Goal: Transaction & Acquisition: Book appointment/travel/reservation

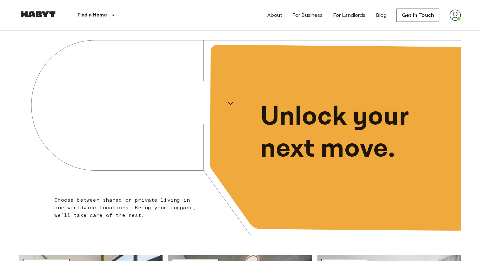
click at [452, 13] on img at bounding box center [455, 15] width 11 height 11
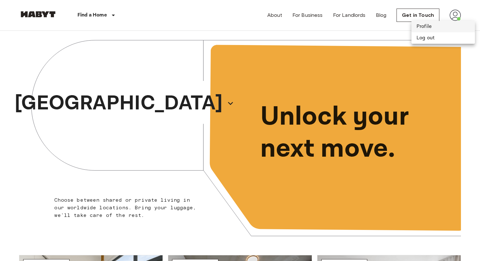
click at [421, 24] on li "Profile" at bounding box center [444, 26] width 64 height 11
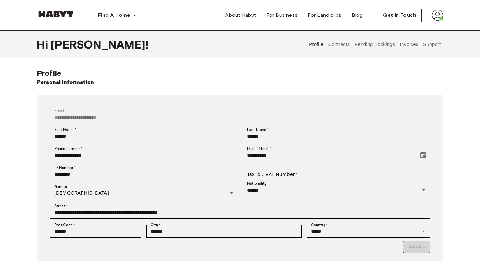
click at [345, 48] on button "Contracts" at bounding box center [338, 44] width 23 height 28
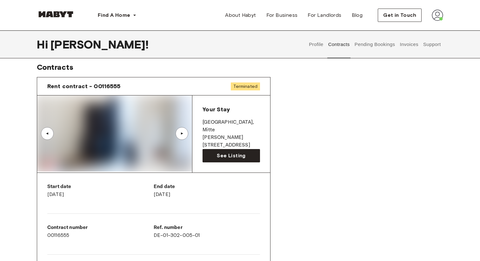
scroll to position [7, 0]
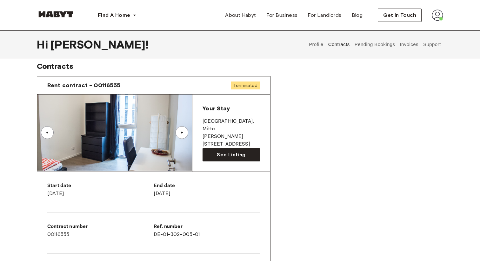
click at [374, 45] on button "Pending Bookings" at bounding box center [375, 44] width 42 height 28
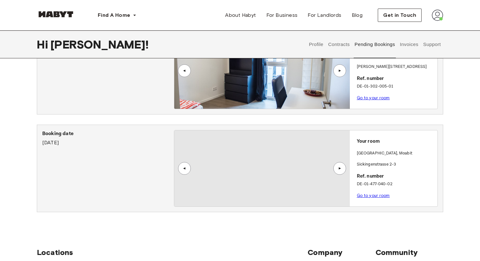
scroll to position [57, 0]
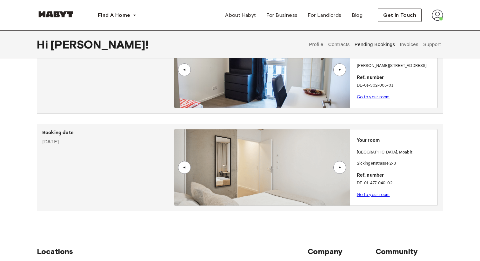
click at [367, 192] on link "Go to your room" at bounding box center [373, 194] width 33 height 5
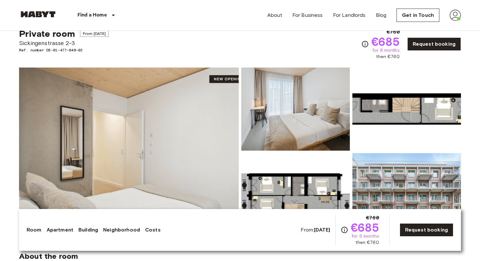
scroll to position [27, 0]
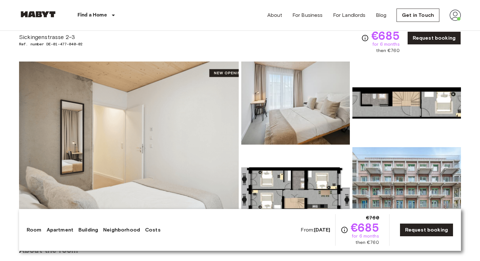
click at [375, 243] on span "then €760" at bounding box center [367, 243] width 23 height 6
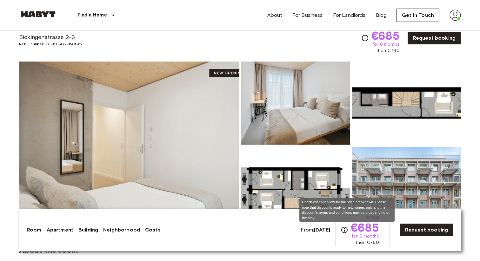
click at [348, 228] on icon "Check cost overview for full price breakdown. Please note that discounts apply …" at bounding box center [345, 230] width 8 height 8
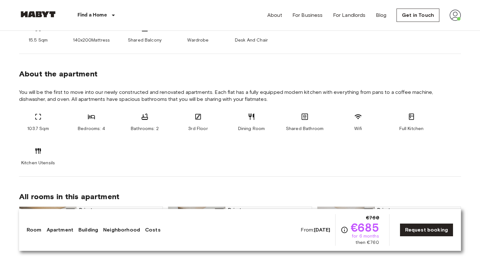
scroll to position [302, 0]
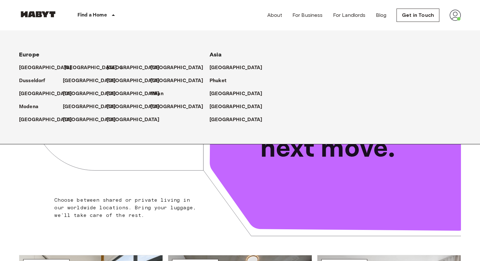
click at [71, 66] on p "[GEOGRAPHIC_DATA]" at bounding box center [90, 68] width 53 height 8
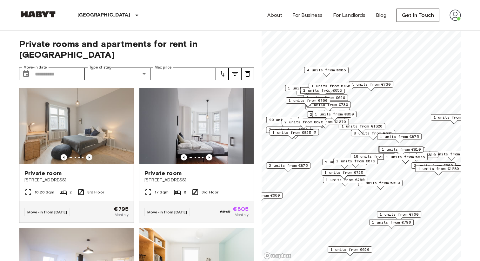
click at [90, 154] on icon "Previous image" at bounding box center [89, 157] width 6 height 6
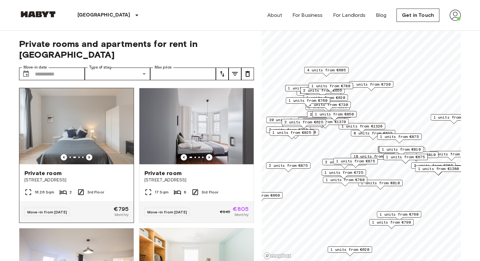
click at [91, 154] on icon "Previous image" at bounding box center [89, 157] width 6 height 6
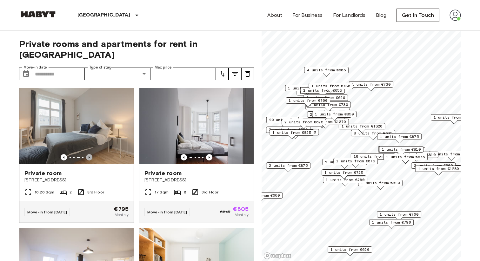
click at [91, 154] on icon "Previous image" at bounding box center [89, 157] width 6 height 6
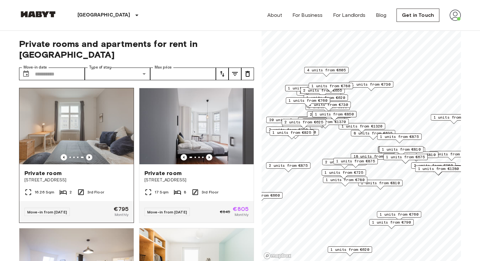
click at [91, 154] on icon "Previous image" at bounding box center [89, 157] width 6 height 6
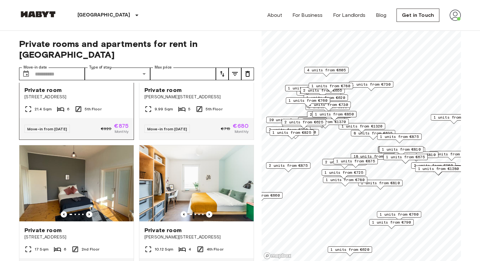
scroll to position [224, 0]
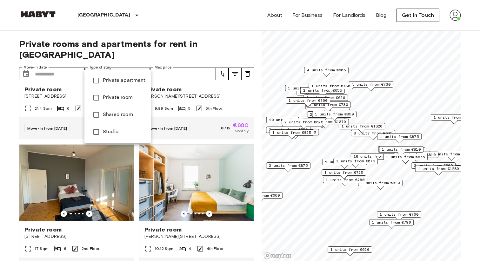
click at [124, 81] on span "Private apartment" at bounding box center [124, 81] width 43 height 8
type input "**********"
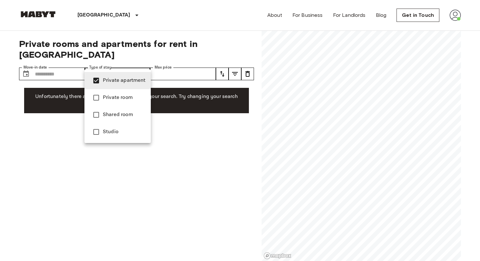
click at [122, 84] on span "Private apartment" at bounding box center [124, 81] width 43 height 8
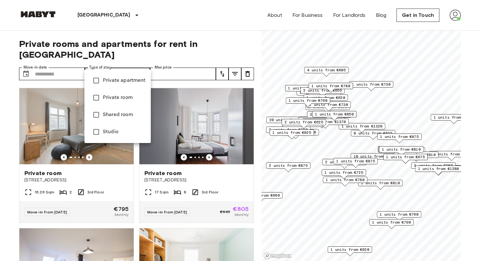
click at [122, 98] on span "Private room" at bounding box center [124, 98] width 43 height 8
type input "**********"
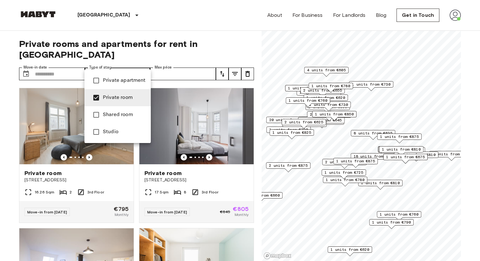
click at [122, 98] on span "Private room" at bounding box center [124, 98] width 43 height 8
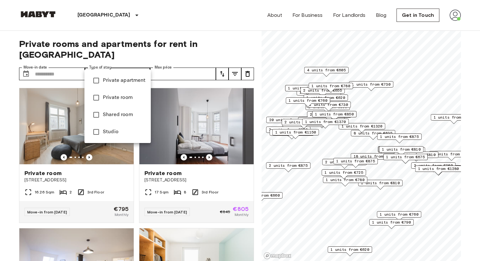
click at [122, 109] on li "Shared room" at bounding box center [117, 114] width 66 height 17
type input "**********"
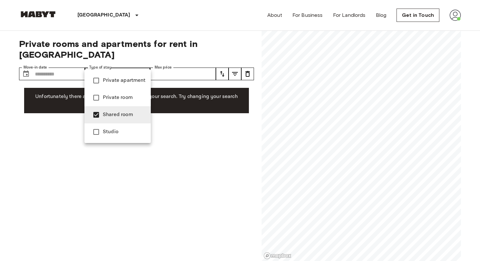
click at [122, 109] on li "Shared room" at bounding box center [117, 114] width 66 height 17
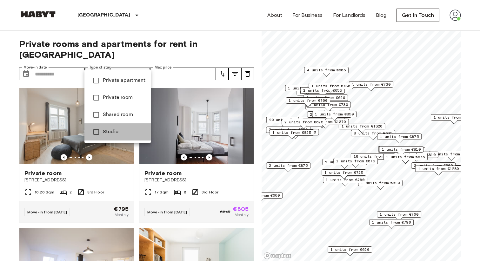
click at [119, 134] on span "Studio" at bounding box center [124, 132] width 43 height 8
type input "******"
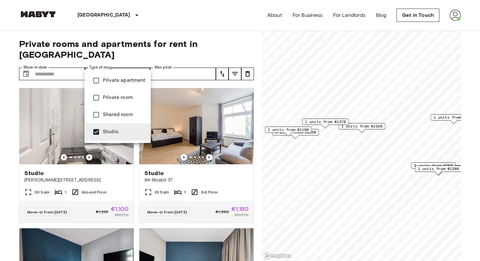
click at [16, 145] on div at bounding box center [240, 130] width 480 height 261
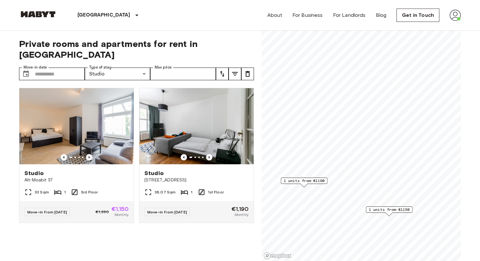
click at [301, 182] on span "1 units from €1190" at bounding box center [304, 181] width 41 height 6
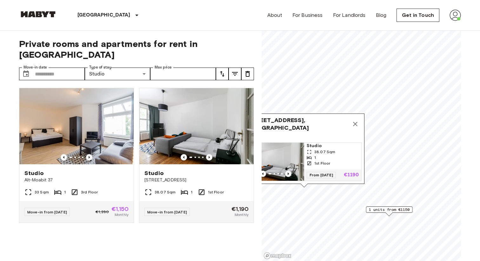
click at [291, 176] on icon "Previous image" at bounding box center [288, 174] width 6 height 6
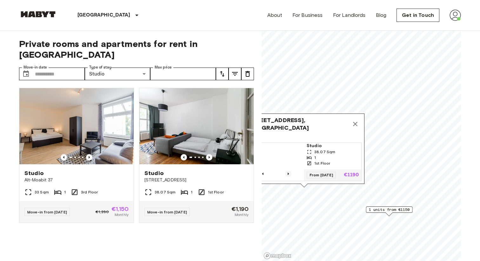
click at [291, 176] on icon "Previous image" at bounding box center [288, 174] width 6 height 6
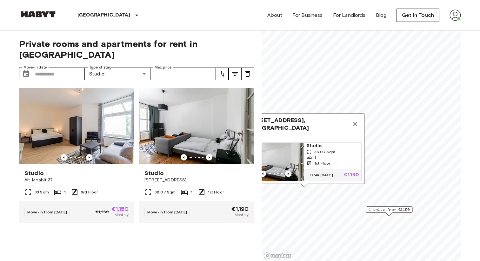
click at [291, 176] on icon "Previous image" at bounding box center [288, 174] width 6 height 6
click at [387, 211] on span "1 units from €1150" at bounding box center [389, 210] width 41 height 6
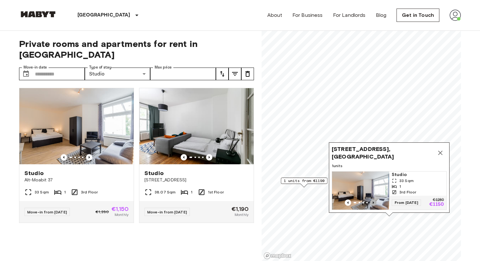
click at [373, 204] on icon "Previous image" at bounding box center [373, 203] width 6 height 6
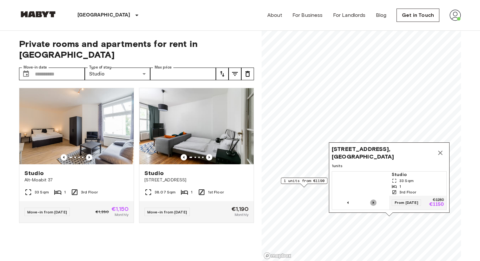
click at [373, 204] on icon "Previous image" at bounding box center [373, 203] width 6 height 6
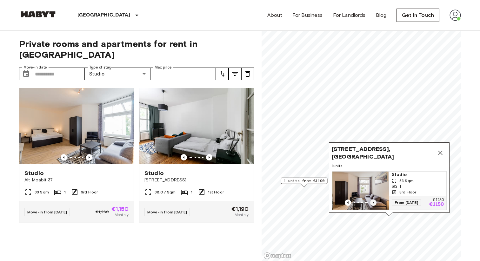
click at [373, 204] on icon "Previous image" at bounding box center [373, 203] width 6 height 6
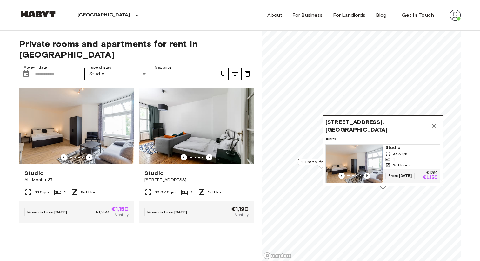
click at [434, 127] on icon "Map marker" at bounding box center [434, 126] width 4 height 4
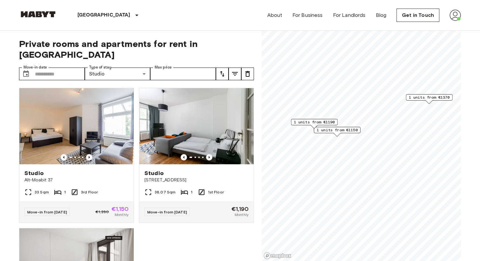
click at [427, 98] on span "1 units from €1370" at bounding box center [429, 98] width 41 height 6
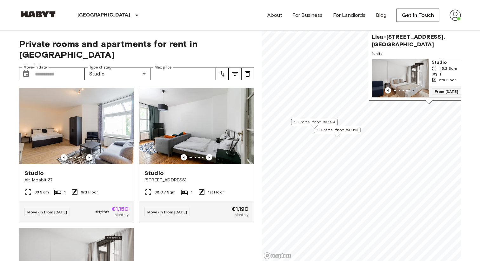
click at [414, 89] on icon "Previous image" at bounding box center [413, 90] width 6 height 6
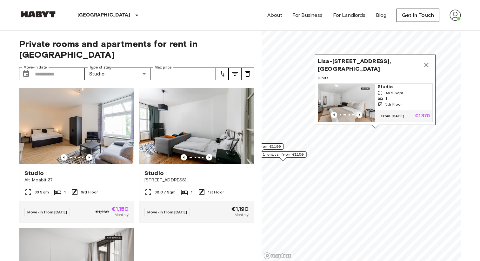
click at [361, 116] on icon "Previous image" at bounding box center [359, 115] width 6 height 6
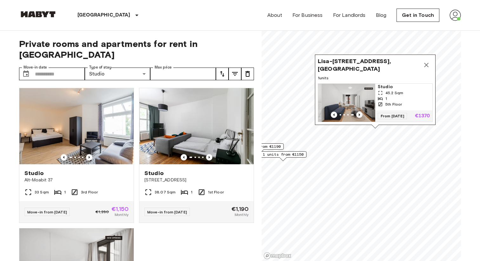
click at [361, 116] on icon "Previous image" at bounding box center [359, 115] width 6 height 6
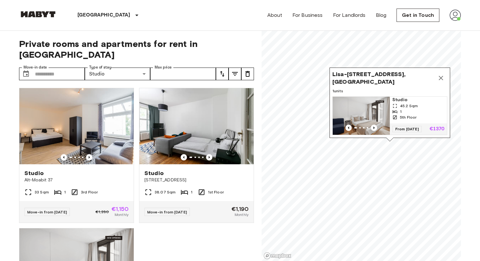
click at [386, 114] on img "Map marker" at bounding box center [361, 116] width 57 height 38
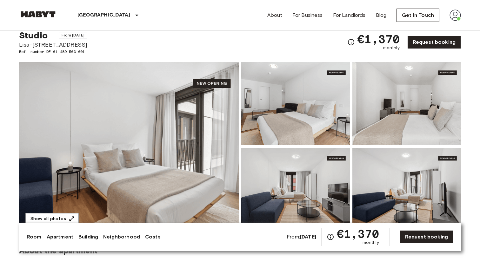
scroll to position [20, 0]
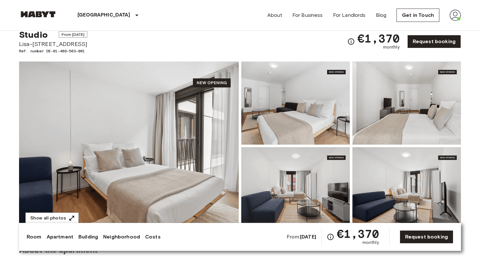
click at [172, 162] on img at bounding box center [129, 146] width 220 height 169
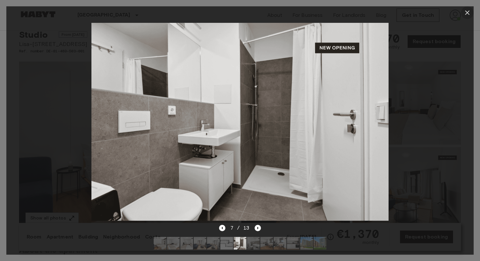
click at [471, 14] on icon "button" at bounding box center [468, 13] width 8 height 8
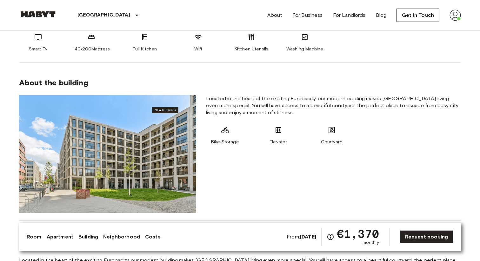
scroll to position [311, 0]
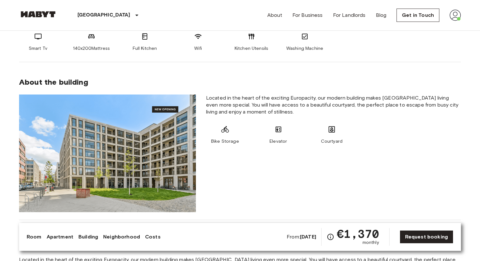
click at [166, 128] on img at bounding box center [107, 154] width 177 height 118
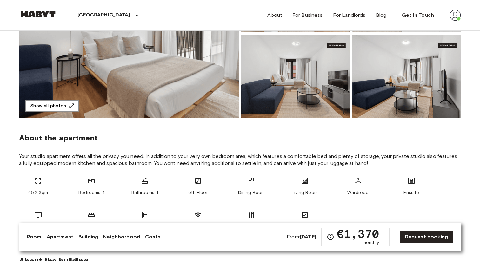
scroll to position [82, 0]
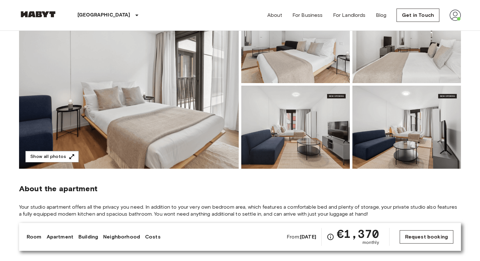
click at [427, 241] on link "Request booking" at bounding box center [427, 237] width 54 height 13
